Goal: Task Accomplishment & Management: Manage account settings

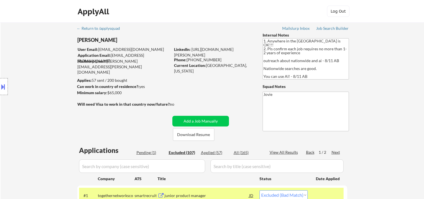
select select ""excluded__bad_match_""
select select ""excluded__expired_""
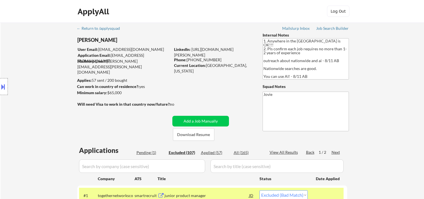
select select ""excluded""
select select ""excluded__bad_match_""
select select ""excluded""
select select ""excluded__bad_match_""
select select ""excluded__expired_""
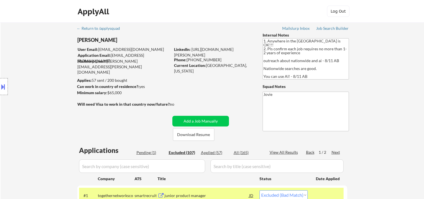
select select ""excluded__bad_match_""
select select ""excluded__expired_""
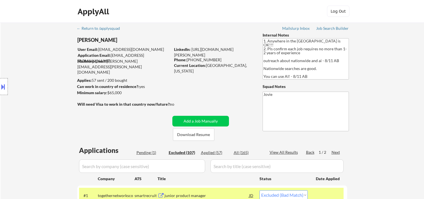
select select ""excluded__bad_match_""
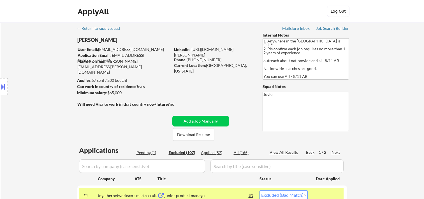
select select ""excluded__expired_""
select select ""excluded__bad_match_""
select select ""excluded__expired_""
select select ""excluded__bad_match_""
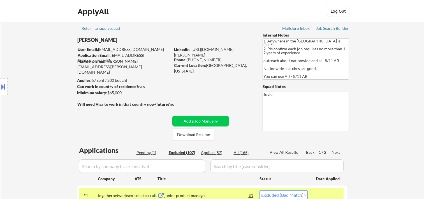
select select ""excluded__bad_match_""
select select ""excluded__expired_""
select select ""excluded__bad_match_""
select select ""excluded__expired_""
select select ""excluded__bad_match_""
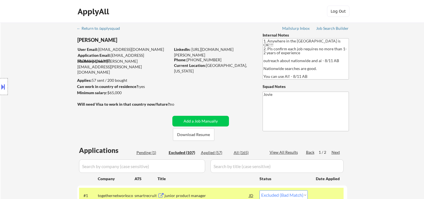
select select ""excluded__bad_match_""
select select ""excluded__expired_""
select select ""excluded""
select select ""excluded__bad_match_""
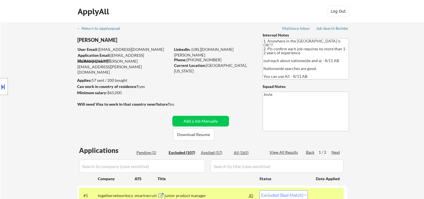
select select ""excluded__bad_match_""
select select ""excluded__expired_""
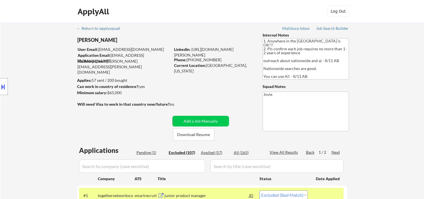
select select ""excluded__expired_""
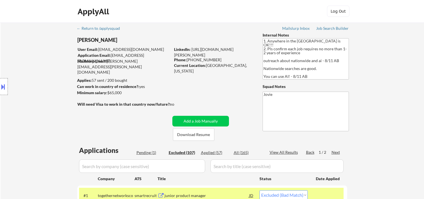
select select ""excluded__bad_match_""
select select ""excluded__location_""
select select ""excluded__bad_match_""
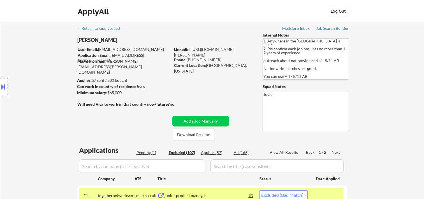
select select ""excluded__bad_match_""
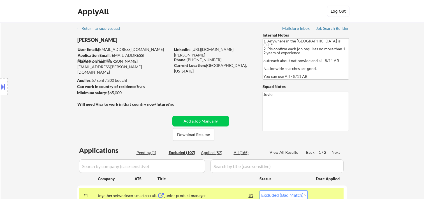
select select ""excluded__expired_""
select select ""excluded__bad_match_""
select select ""excluded__expired_""
select select ""excluded__bad_match_""
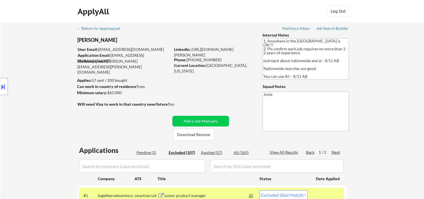
select select ""excluded__bad_match_""
select select ""excluded__expired_""
select select ""excluded__bad_match_""
select select ""excluded__other_""
select select ""excluded__bad_match_""
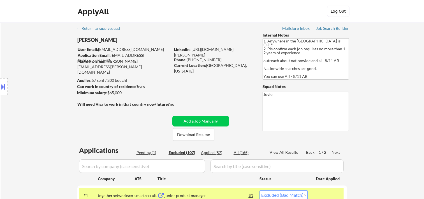
select select ""excluded__expired_""
select select ""excluded__bad_match_""
select select ""excluded__expired_""
select select ""excluded__bad_match_""
select select ""excluded__expired_""
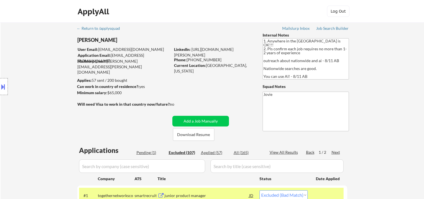
select select ""excluded__expired_""
select select ""excluded__bad_match_""
select select ""excluded__expired_""
select select ""excluded__bad_match_""
select select ""excluded""
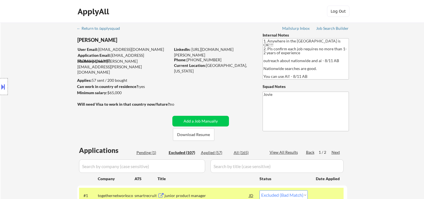
select select ""excluded__bad_match_""
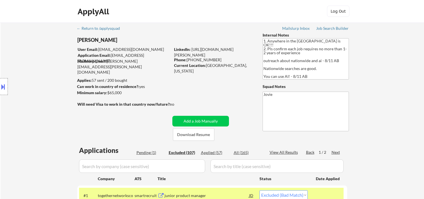
select select ""excluded__expired_""
select select ""excluded__bad_match_""
select select ""excluded__expired_""
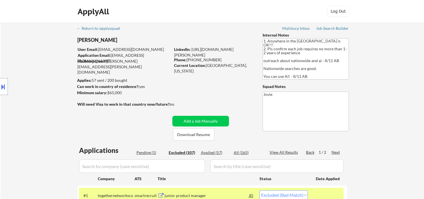
select select ""excluded__expired_""
select select ""excluded""
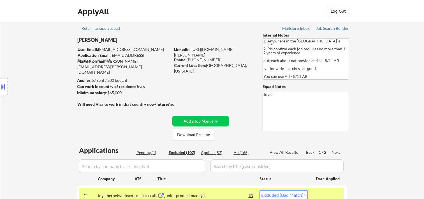
select select ""excluded__bad_match_""
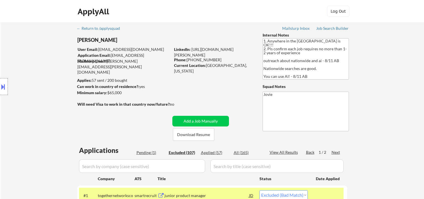
select select ""excluded__expired_""
select select ""excluded__bad_match_""
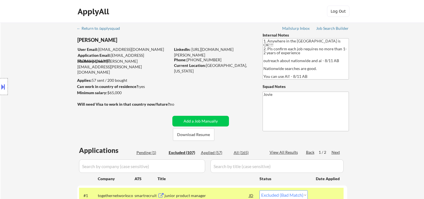
scroll to position [280, 0]
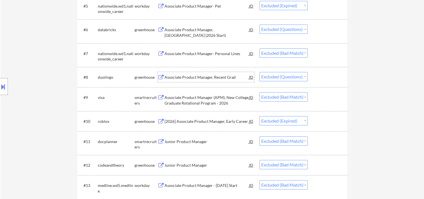
click at [321, 75] on div at bounding box center [328, 77] width 25 height 10
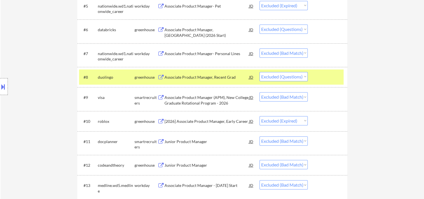
click at [305, 76] on select "Choose an option... Pending Applied Excluded (Questions) Excluded (Expired) Exc…" at bounding box center [284, 76] width 48 height 9
click at [260, 72] on select "Choose an option... Pending Applied Excluded (Questions) Excluded (Expired) Exc…" at bounding box center [284, 76] width 48 height 9
select select ""excluded__bad_match_""
select select ""excluded__expired_""
select select ""excluded__bad_match_""
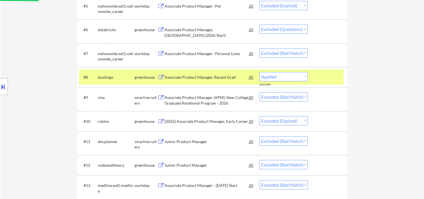
select select ""excluded__expired_""
select select ""excluded__bad_match_""
select select ""excluded__expired_""
select select ""excluded__bad_match_""
select select ""excluded__expired_""
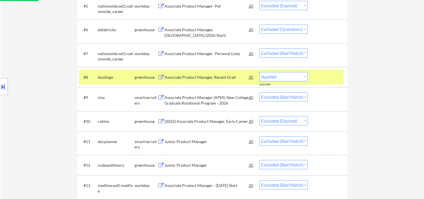
select select ""excluded__bad_match_""
select select ""excluded__expired_""
select select ""excluded__bad_match_""
select select ""excluded__expired_""
select select ""excluded__bad_match_""
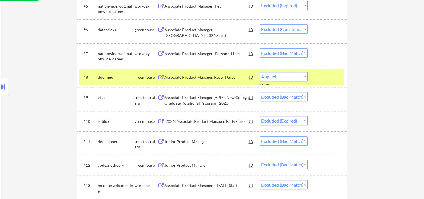
select select ""excluded__expired_""
select select ""excluded""
select select ""excluded__bad_match_""
select select ""excluded__expired_""
select select ""excluded__bad_match_""
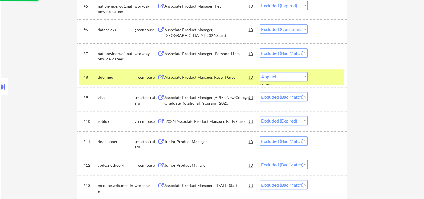
select select ""excluded__location_""
select select ""excluded__bad_match_""
select select ""excluded__expired_""
select select ""excluded__bad_match_""
select select ""excluded__expired_""
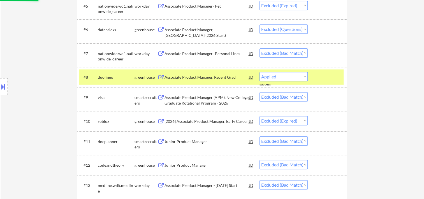
select select ""excluded__bad_match_""
select select ""excluded__expired_""
select select ""excluded__bad_match_""
select select ""excluded__other_""
select select ""excluded__bad_match_""
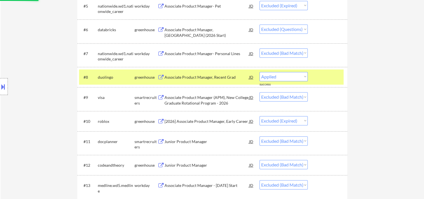
select select ""excluded__expired_""
select select ""excluded__bad_match_""
select select ""excluded__expired_""
select select ""excluded__bad_match_""
select select ""excluded__expired_""
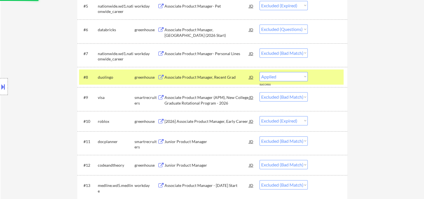
select select ""excluded__bad_match_""
select select ""excluded__expired_""
select select ""excluded__bad_match_""
select select ""excluded""
select select ""excluded__bad_match_""
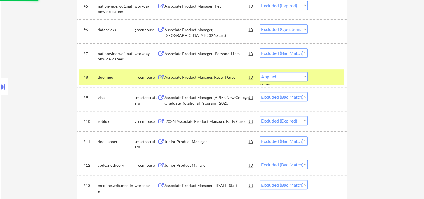
select select ""excluded__expired_""
select select ""excluded__bad_match_""
select select ""excluded__expired_""
select select ""excluded""
select select ""excluded__bad_match_""
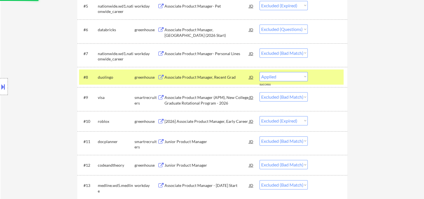
select select ""excluded__expired_""
select select ""excluded__bad_match_""
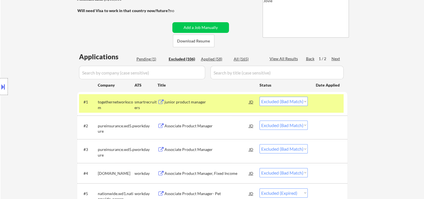
scroll to position [0, 0]
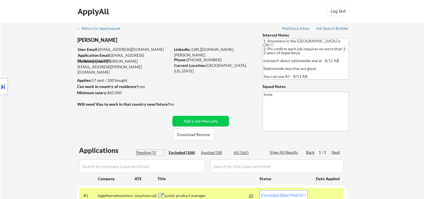
click at [146, 154] on div "Pending (1)" at bounding box center [151, 152] width 28 height 6
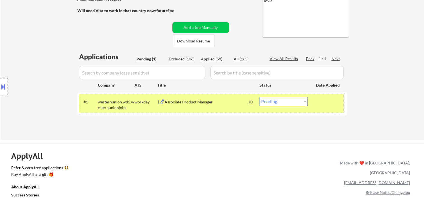
click at [321, 104] on div at bounding box center [328, 101] width 25 height 10
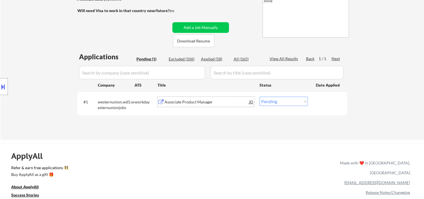
click at [211, 101] on div "Associate Product Manager" at bounding box center [207, 102] width 85 height 6
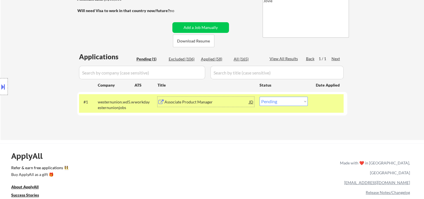
click at [301, 102] on select "Choose an option... Pending Applied Excluded (Questions) Excluded (Expired) Exc…" at bounding box center [284, 100] width 48 height 9
click at [260, 96] on select "Choose an option... Pending Applied Excluded (Questions) Excluded (Expired) Exc…" at bounding box center [284, 100] width 48 height 9
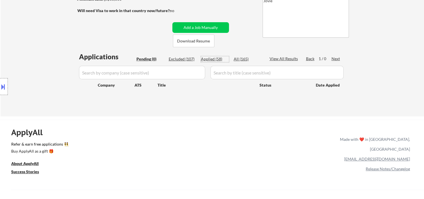
click at [213, 59] on div "Applied (58)" at bounding box center [215, 59] width 28 height 6
select select ""applied""
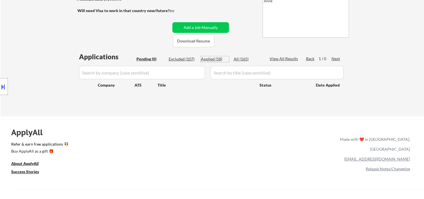
select select ""applied""
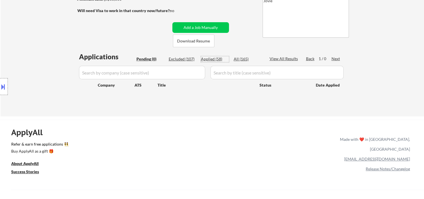
select select ""applied""
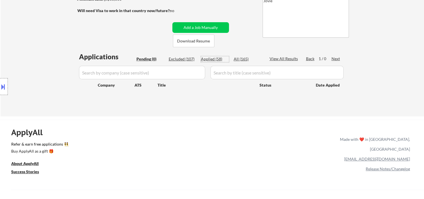
select select ""applied""
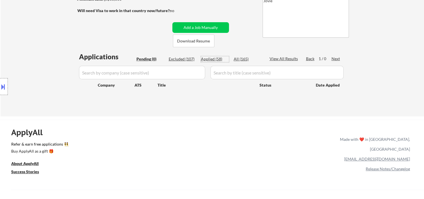
select select ""applied""
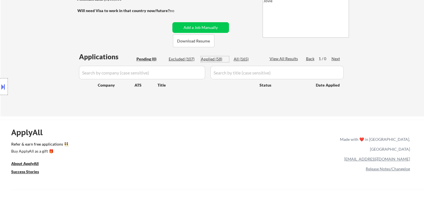
select select ""applied""
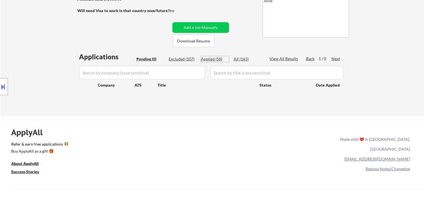
select select ""applied""
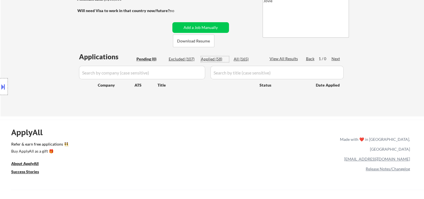
select select ""applied""
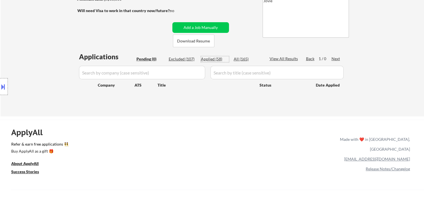
select select ""applied""
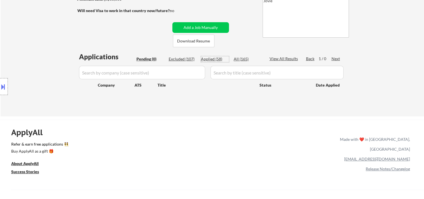
select select ""applied""
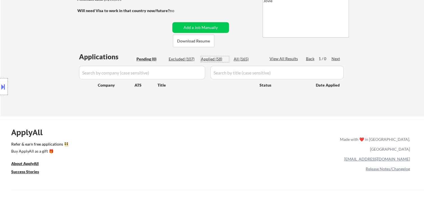
select select ""applied""
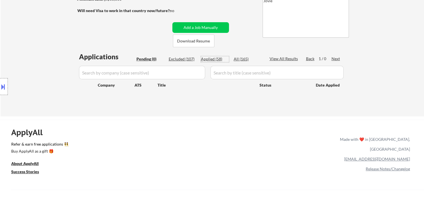
select select ""applied""
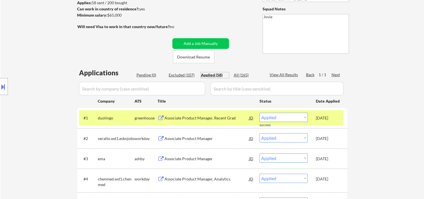
scroll to position [0, 0]
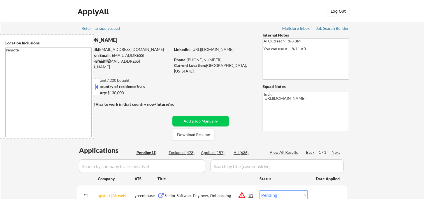
click at [96, 84] on button at bounding box center [96, 86] width 6 height 8
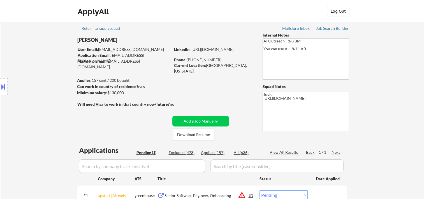
scroll to position [93, 0]
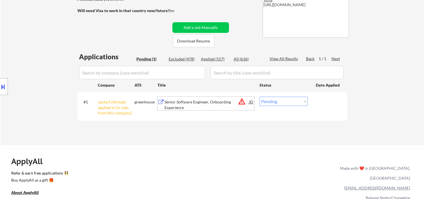
click at [178, 108] on div "Senior Software Engineer, Onboarding Experience" at bounding box center [207, 104] width 85 height 11
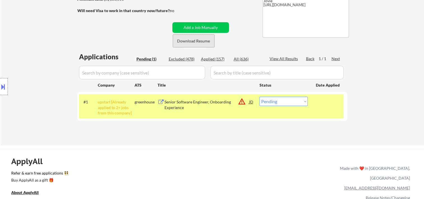
click at [196, 43] on button "Download Resume" at bounding box center [194, 40] width 42 height 13
click at [285, 103] on select "Choose an option... Pending Applied Excluded (Questions) Excluded (Expired) Exc…" at bounding box center [284, 100] width 48 height 9
select select ""excluded__other_""
click at [260, 96] on select "Choose an option... Pending Applied Excluded (Questions) Excluded (Expired) Exc…" at bounding box center [284, 100] width 48 height 9
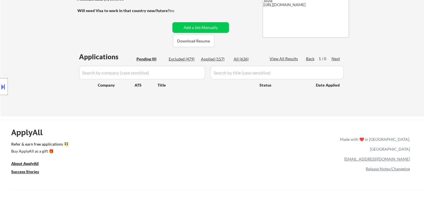
scroll to position [0, 0]
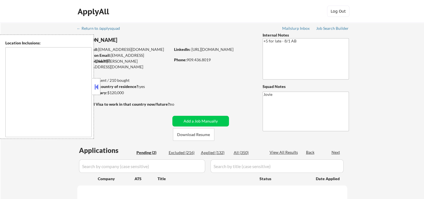
select select ""pending""
type textarea "Beverly Hills, CA West Hollywood, CA Century City, CA Westwood, CA Santa Monica…"
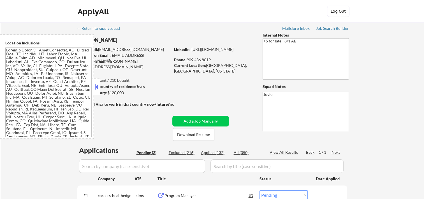
click at [96, 86] on button at bounding box center [96, 86] width 6 height 8
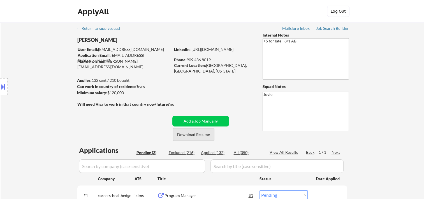
click at [189, 135] on button "Download Resume" at bounding box center [194, 134] width 42 height 13
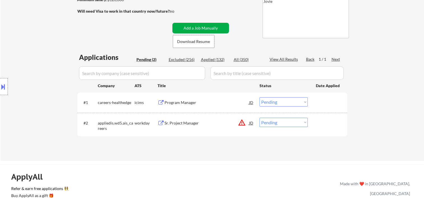
scroll to position [93, 0]
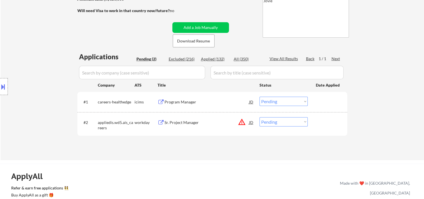
click at [330, 119] on div at bounding box center [328, 122] width 25 height 10
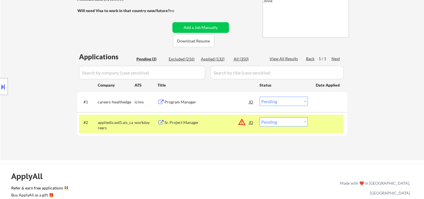
click at [204, 116] on div "#2 appliedis.wd5.ais_careers workday Sr. Project Manager JD warning_amber Choos…" at bounding box center [211, 123] width 265 height 19
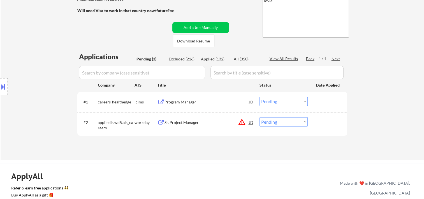
drag, startPoint x: 326, startPoint y: 118, endPoint x: 240, endPoint y: 130, distance: 87.4
click at [324, 120] on div at bounding box center [328, 122] width 25 height 10
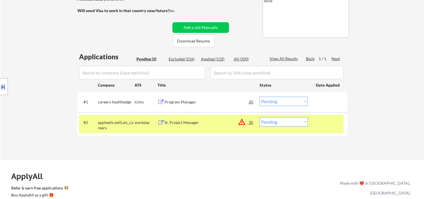
click at [197, 125] on div "Sr. Project Manager" at bounding box center [207, 122] width 85 height 10
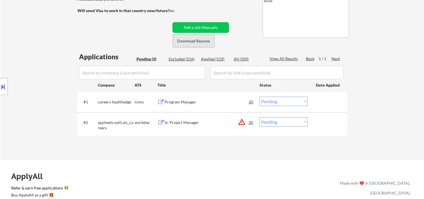
click at [203, 41] on button "Download Resume" at bounding box center [194, 40] width 42 height 13
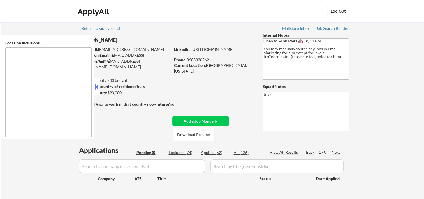
click at [97, 86] on button at bounding box center [96, 86] width 6 height 8
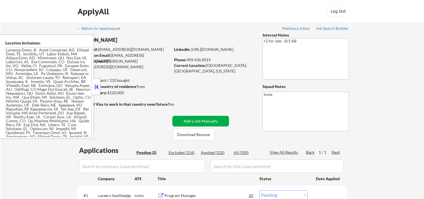
select select ""pending""
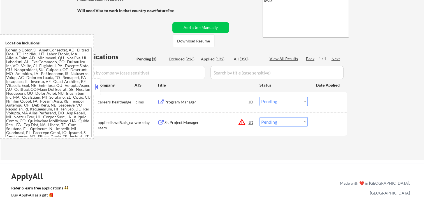
click at [97, 87] on button at bounding box center [96, 86] width 6 height 8
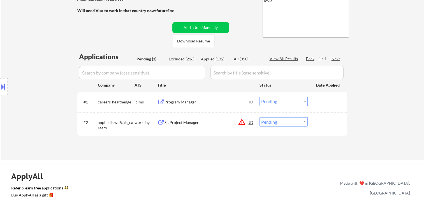
click at [191, 123] on div "Sr. Project Manager" at bounding box center [207, 122] width 85 height 6
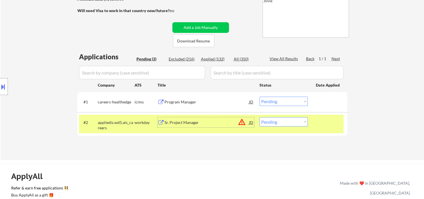
click at [335, 127] on div "#2 appliedis.wd5.ais_careers workday Sr. Project Manager JD warning_amber Choos…" at bounding box center [211, 123] width 265 height 19
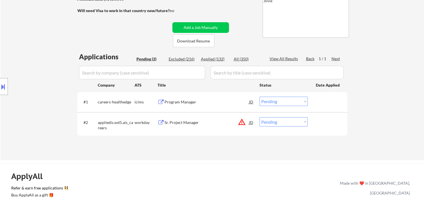
click at [216, 123] on div "Sr. Project Manager" at bounding box center [207, 122] width 85 height 6
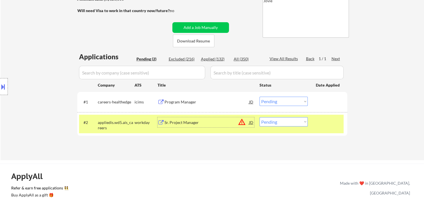
click at [4, 88] on button at bounding box center [3, 86] width 6 height 9
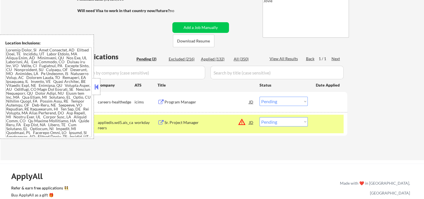
click at [96, 85] on button at bounding box center [96, 86] width 6 height 8
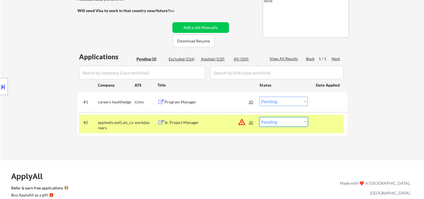
click at [295, 121] on select "Choose an option... Pending Applied Excluded (Questions) Excluded (Expired) Exc…" at bounding box center [284, 121] width 48 height 9
select select ""applied""
click at [260, 117] on select "Choose an option... Pending Applied Excluded (Questions) Excluded (Expired) Exc…" at bounding box center [284, 121] width 48 height 9
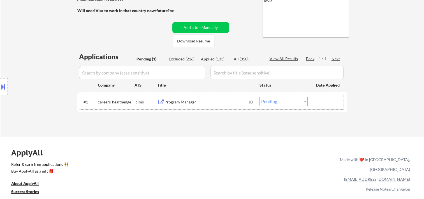
click at [225, 108] on div "#1 careers-healthedge icims Program Manager JD Choose an option... Pending Appl…" at bounding box center [211, 101] width 265 height 15
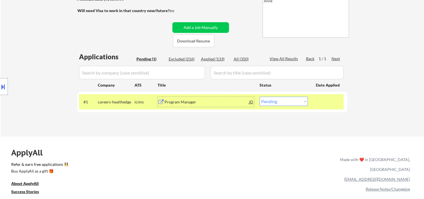
click at [193, 100] on div "Program Manager" at bounding box center [207, 102] width 85 height 6
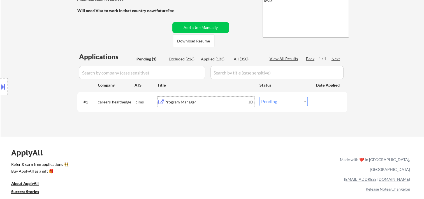
click at [303, 102] on select "Choose an option... Pending Applied Excluded (Questions) Excluded (Expired) Exc…" at bounding box center [284, 100] width 48 height 9
select select ""applied""
click at [260, 96] on select "Choose an option... Pending Applied Excluded (Questions) Excluded (Expired) Exc…" at bounding box center [284, 100] width 48 height 9
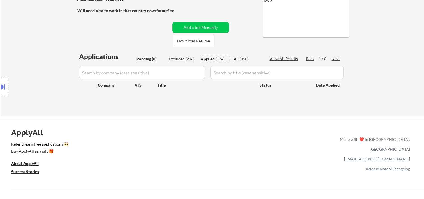
click at [213, 57] on div "Applied (134)" at bounding box center [215, 59] width 28 height 6
select select ""applied""
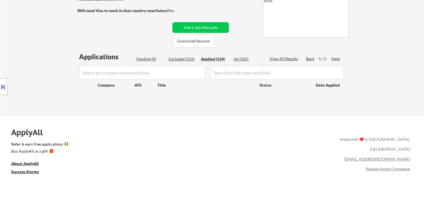
select select ""applied""
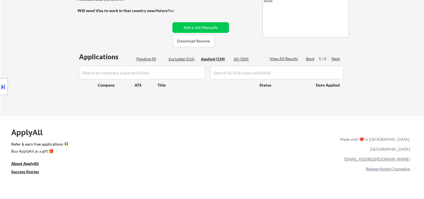
select select ""applied""
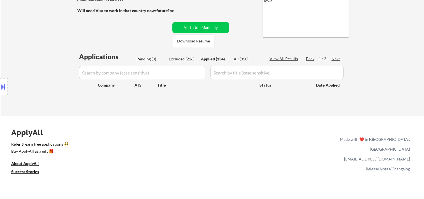
select select ""applied""
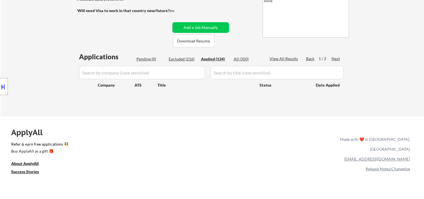
select select ""applied""
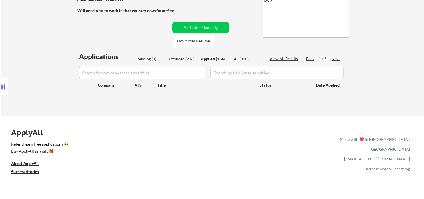
select select ""applied""
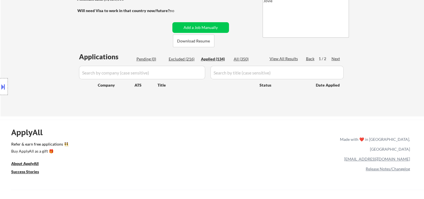
select select ""applied""
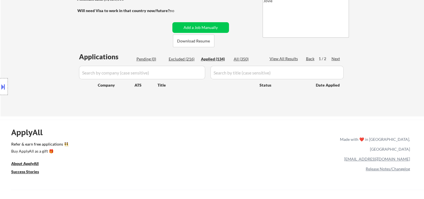
select select ""applied""
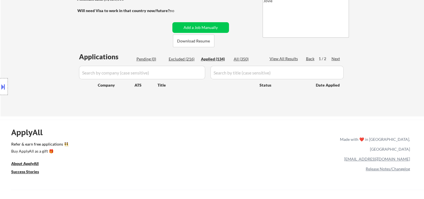
select select ""applied""
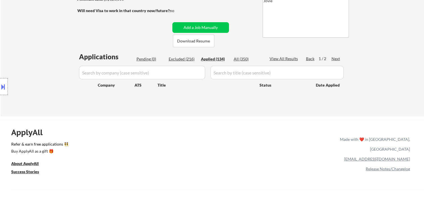
select select ""applied""
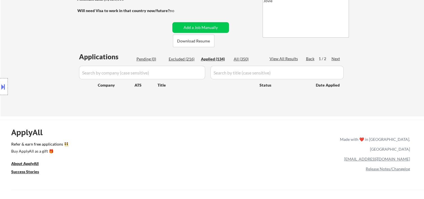
select select ""applied""
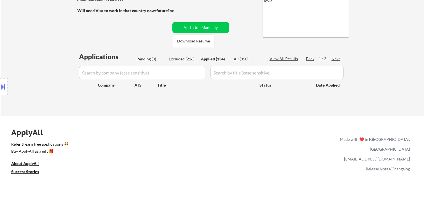
select select ""applied""
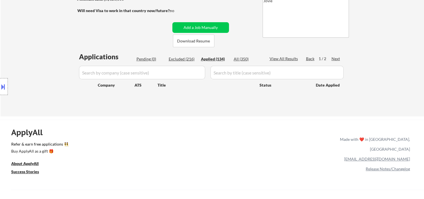
select select ""applied""
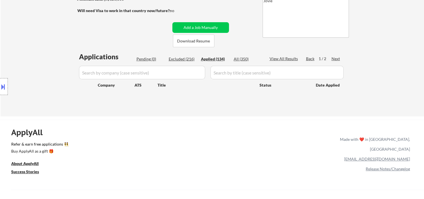
select select ""applied""
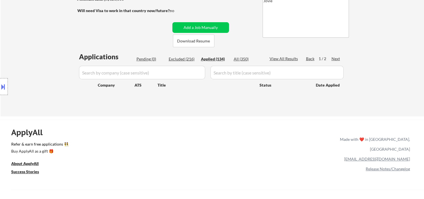
select select ""applied""
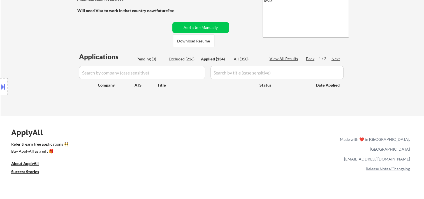
select select ""applied""
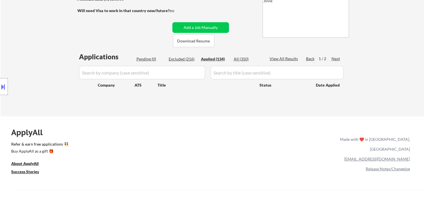
select select ""applied""
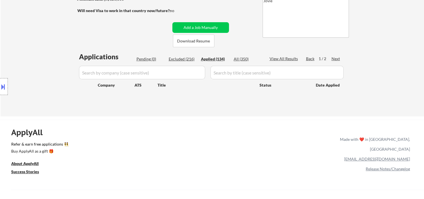
select select ""applied""
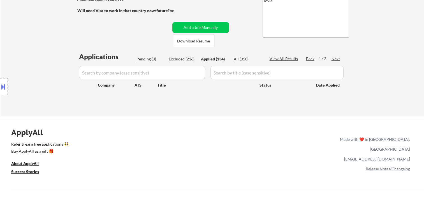
select select ""applied""
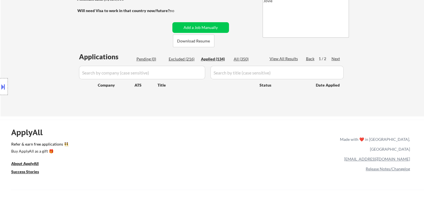
select select ""applied""
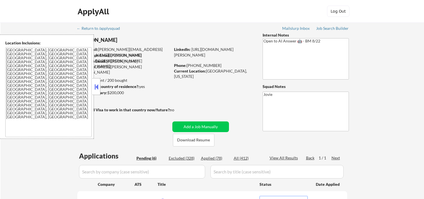
select select ""pending""
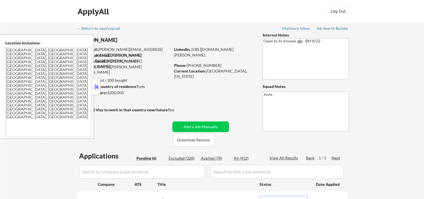
drag, startPoint x: 267, startPoint y: 16, endPoint x: 264, endPoint y: 15, distance: 3.5
click at [267, 16] on div "ApplyAll Log In Sign Up Log Out" at bounding box center [212, 13] width 280 height 14
click at [96, 86] on button at bounding box center [96, 86] width 6 height 8
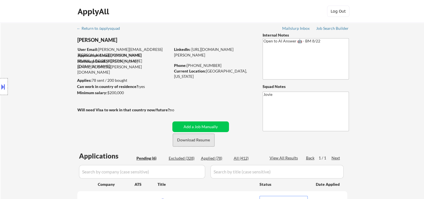
click at [193, 141] on button "Download Resume" at bounding box center [194, 139] width 42 height 13
click at [274, 19] on div "ApplyAll Log In Sign Up Log Out" at bounding box center [212, 13] width 280 height 14
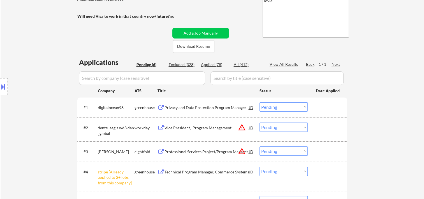
scroll to position [187, 0]
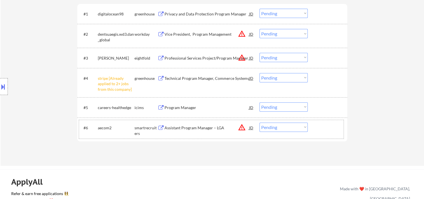
click at [313, 132] on div "#6 aecom2 smartrecruiters Assistant Program Manager – LGA JD warning_amber Choo…" at bounding box center [211, 129] width 265 height 19
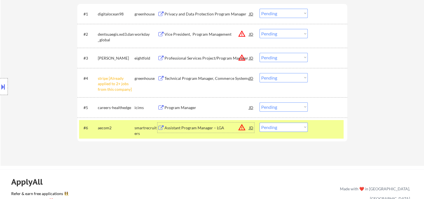
click at [219, 126] on div "Assistant Program Manager – LGA" at bounding box center [207, 128] width 85 height 6
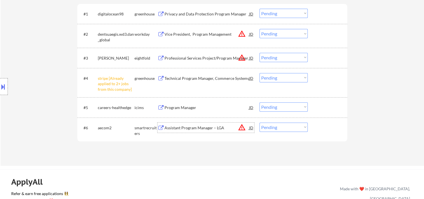
click at [314, 130] on div "#6 aecom2 smartrecruiters Assistant Program Manager – LGA JD warning_amber Choo…" at bounding box center [211, 129] width 265 height 19
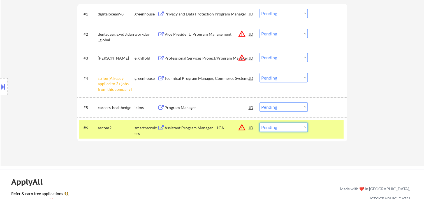
click at [281, 124] on select "Choose an option... Pending Applied Excluded (Questions) Excluded (Expired) Exc…" at bounding box center [284, 126] width 48 height 9
select select ""excluded__bad_match_""
click at [260, 122] on select "Choose an option... Pending Applied Excluded (Questions) Excluded (Expired) Exc…" at bounding box center [284, 126] width 48 height 9
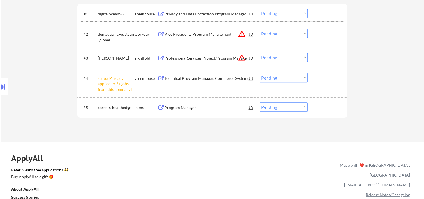
click at [314, 14] on div "#1 digitalocean98 greenhouse Privacy and Data Protection Program Manager JD Cho…" at bounding box center [211, 13] width 265 height 15
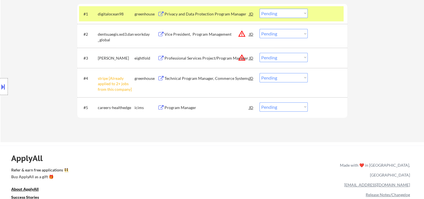
click at [221, 18] on div "Privacy and Data Protection Program Manager" at bounding box center [207, 14] width 85 height 10
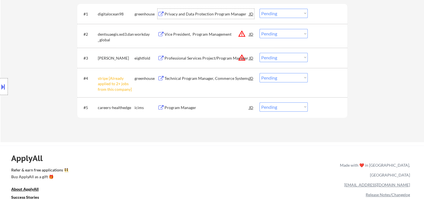
click at [317, 14] on div at bounding box center [328, 14] width 25 height 10
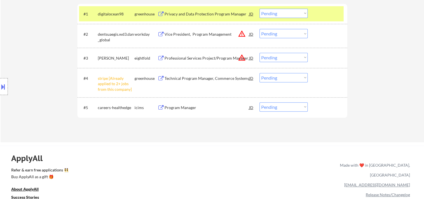
click at [302, 15] on select "Choose an option... Pending Applied Excluded (Questions) Excluded (Expired) Exc…" at bounding box center [284, 13] width 48 height 9
click at [260, 9] on select "Choose an option... Pending Applied Excluded (Questions) Excluded (Expired) Exc…" at bounding box center [284, 13] width 48 height 9
select select ""pending""
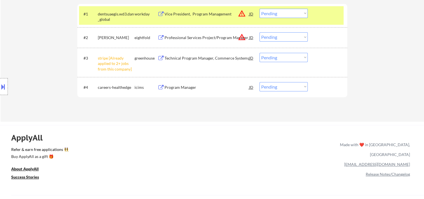
click at [330, 18] on div at bounding box center [328, 14] width 25 height 10
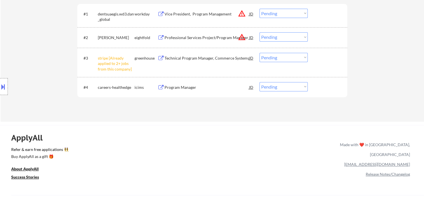
scroll to position [93, 0]
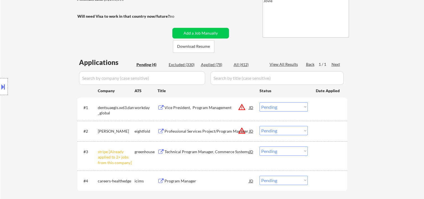
click at [319, 109] on div at bounding box center [328, 107] width 25 height 10
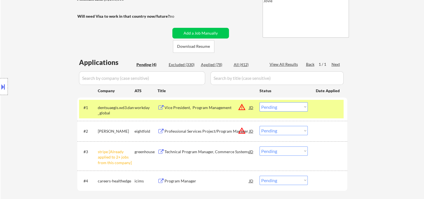
click at [222, 103] on div "Vice President, Program Management" at bounding box center [207, 107] width 85 height 10
